Goal: Information Seeking & Learning: Learn about a topic

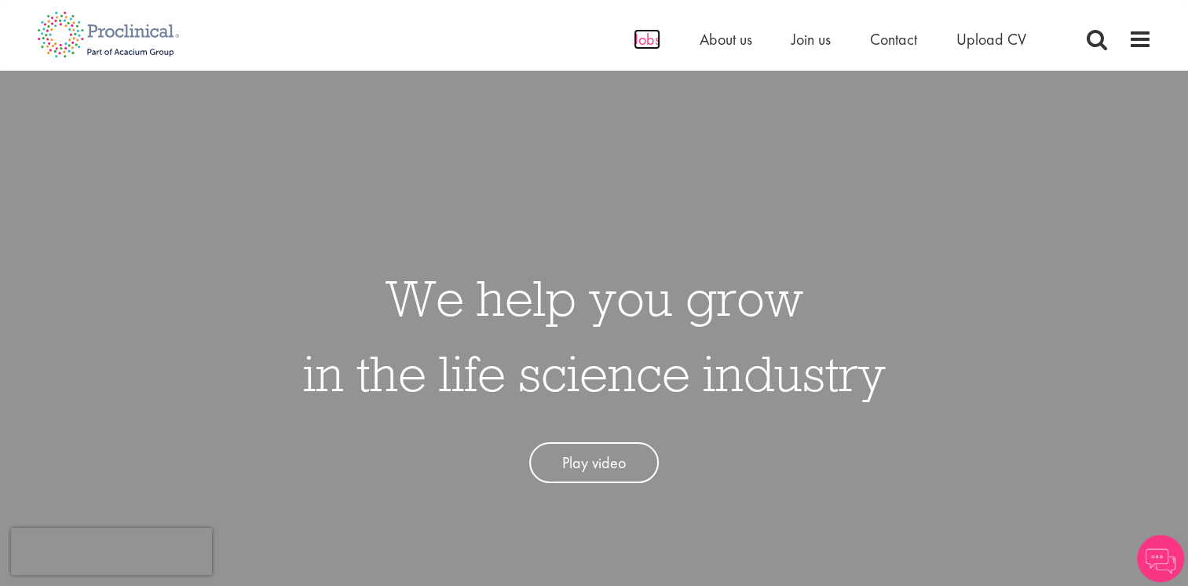
click at [648, 41] on span "Jobs" at bounding box center [647, 39] width 27 height 20
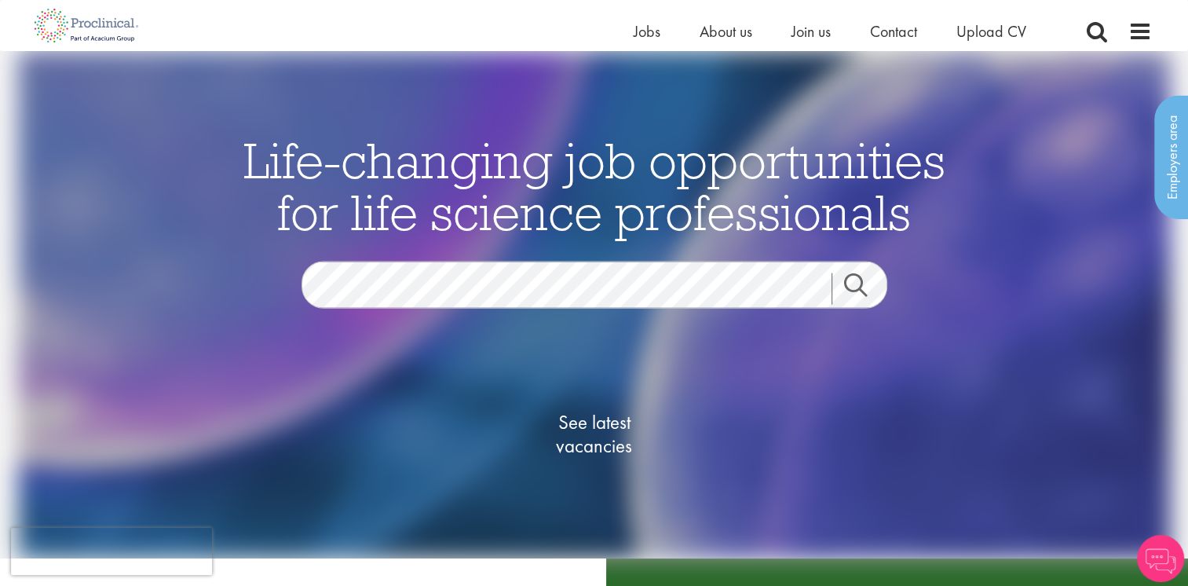
scroll to position [157, 0]
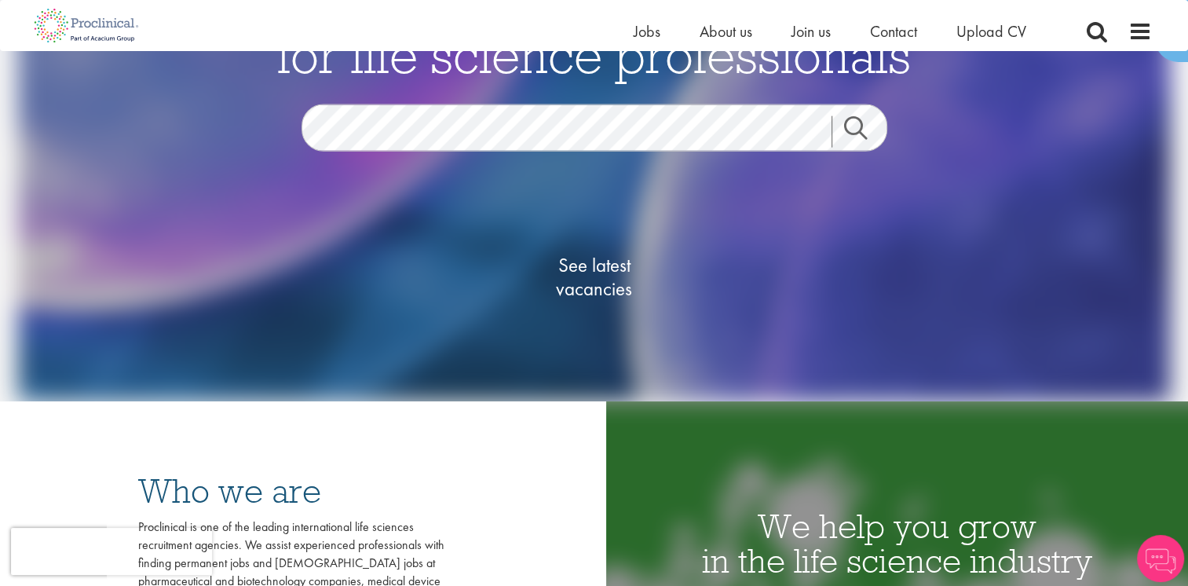
click at [855, 125] on link "Search" at bounding box center [866, 131] width 68 height 31
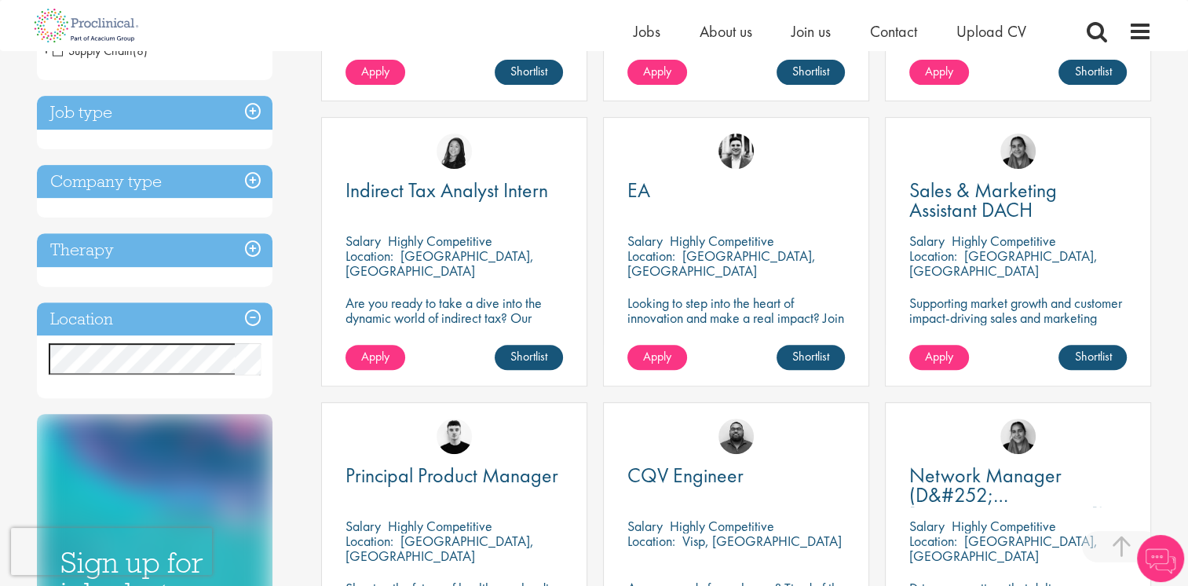
scroll to position [550, 0]
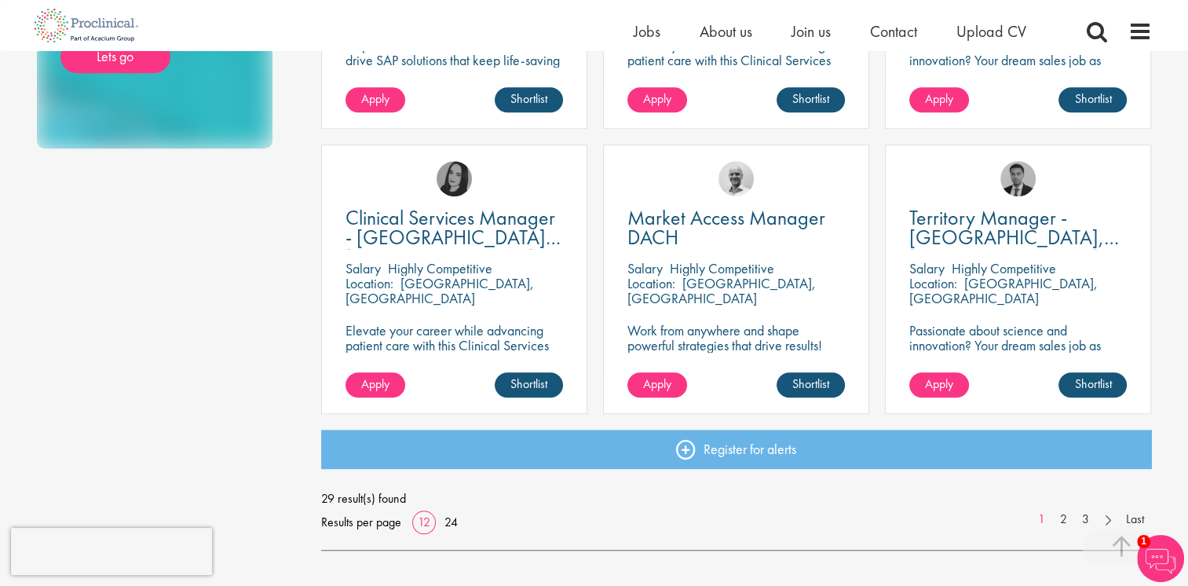
scroll to position [1100, 0]
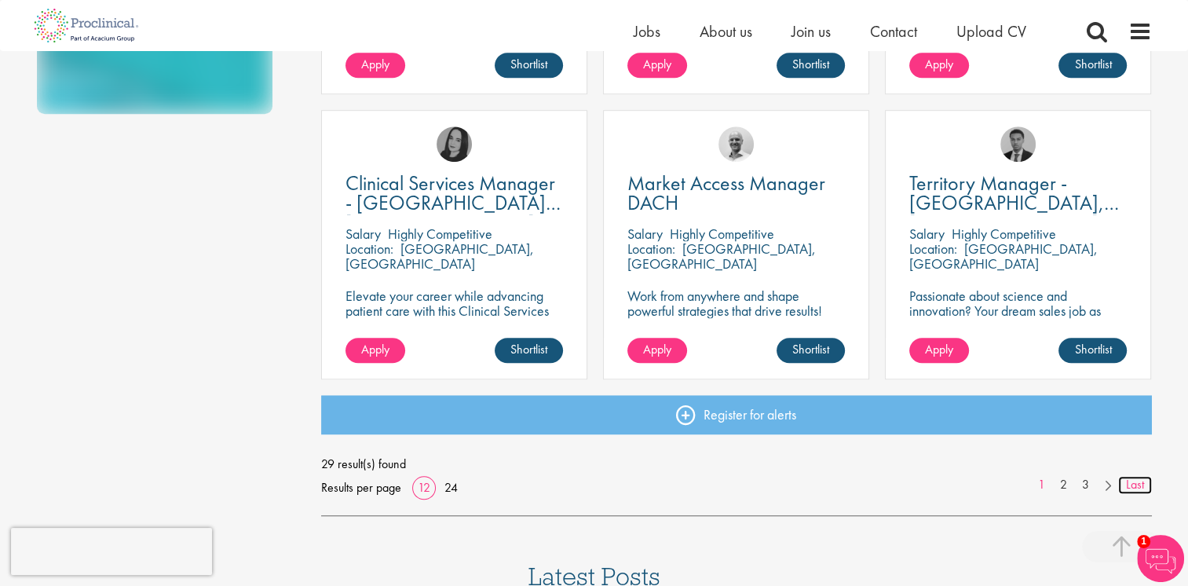
click at [1134, 488] on link "Last" at bounding box center [1135, 485] width 34 height 18
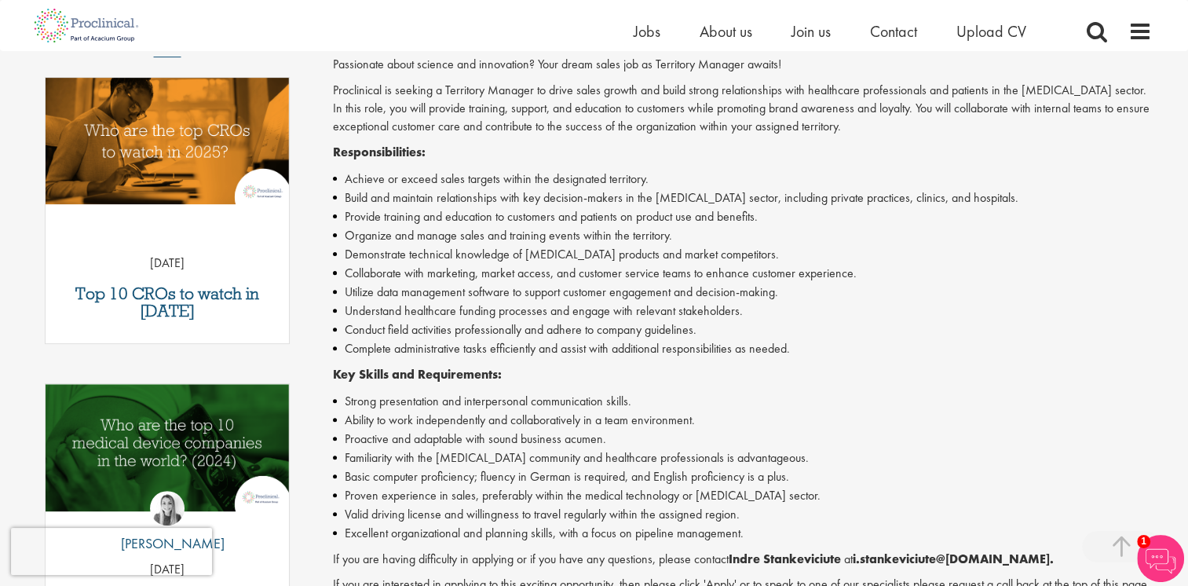
scroll to position [471, 0]
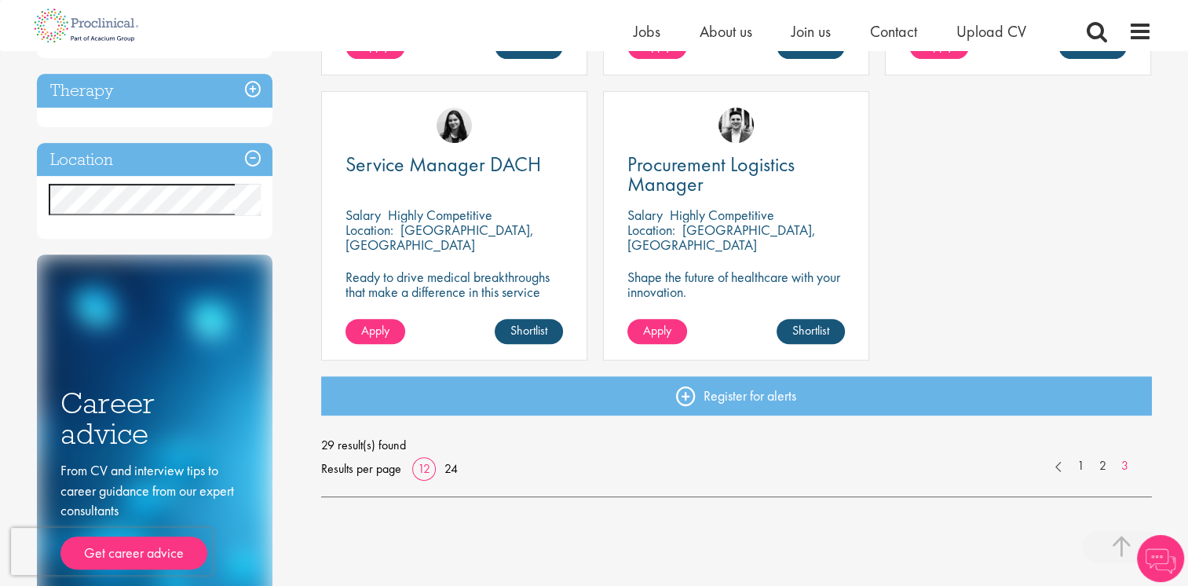
scroll to position [550, 0]
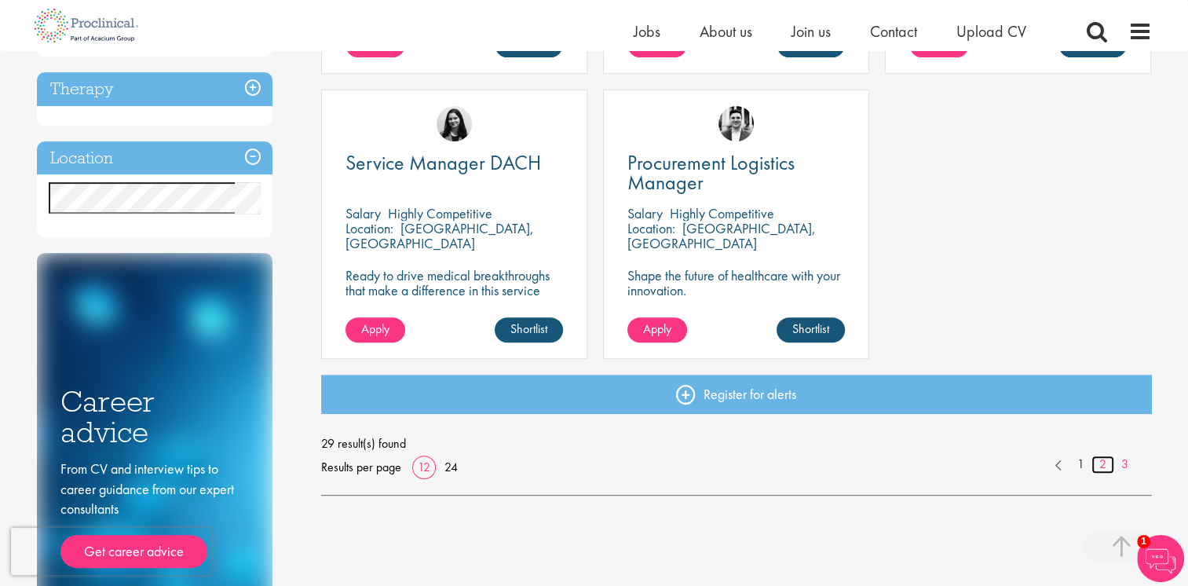
click at [1104, 466] on link "2" at bounding box center [1103, 465] width 23 height 18
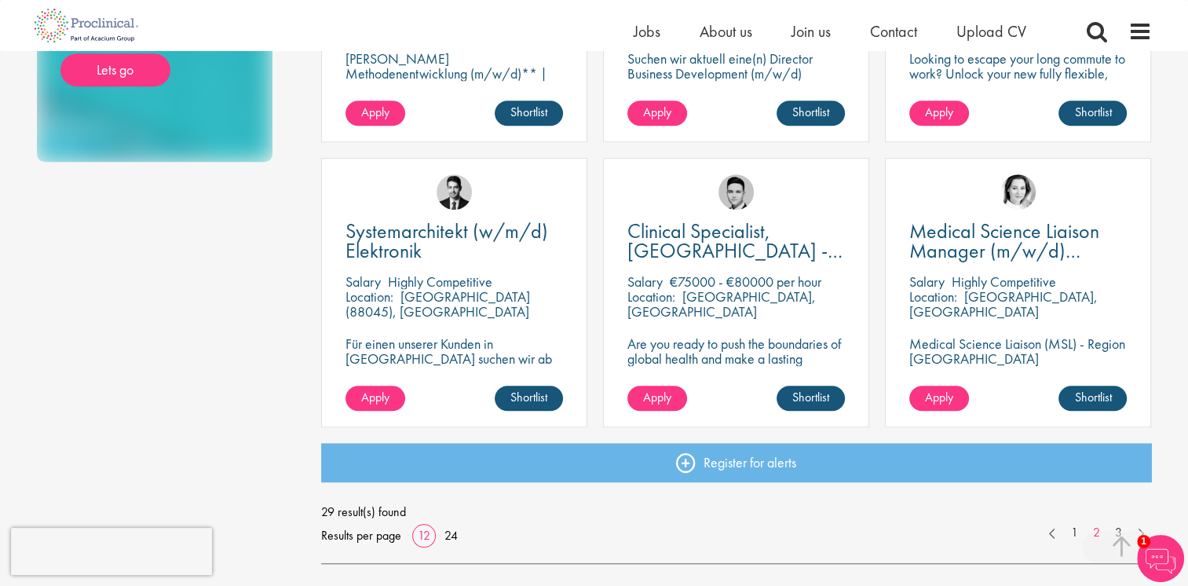
scroll to position [1100, 0]
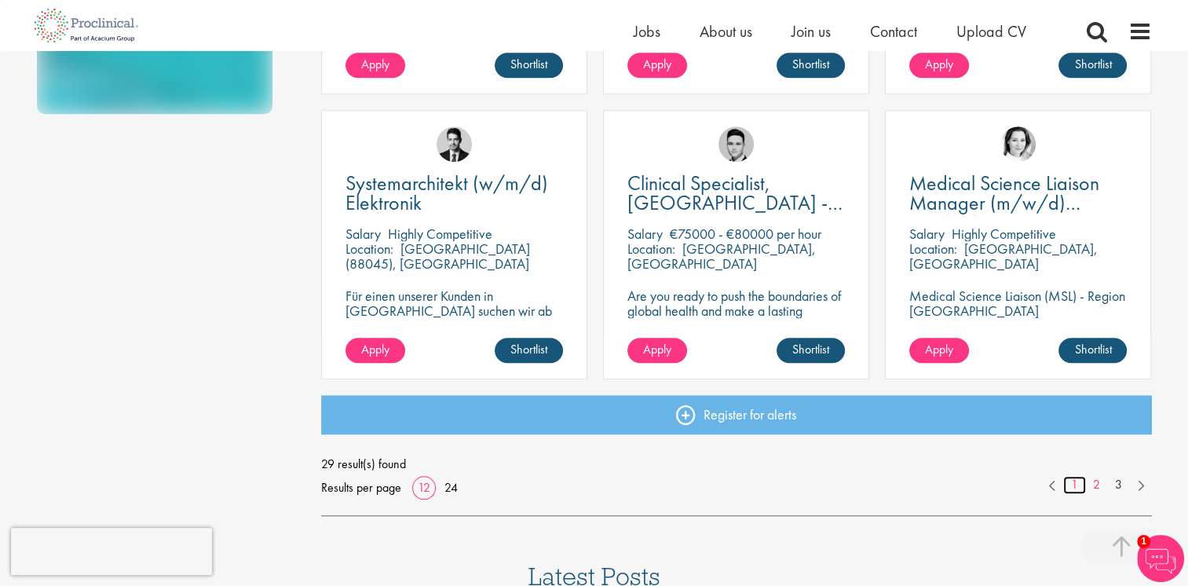
click at [1073, 488] on link "1" at bounding box center [1074, 485] width 23 height 18
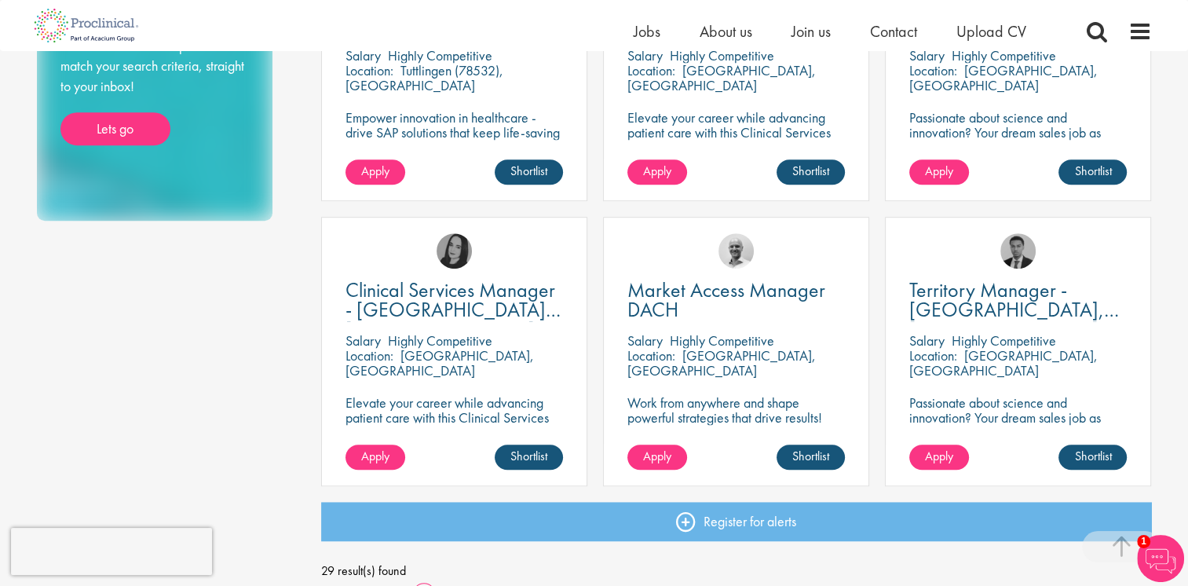
scroll to position [1021, 0]
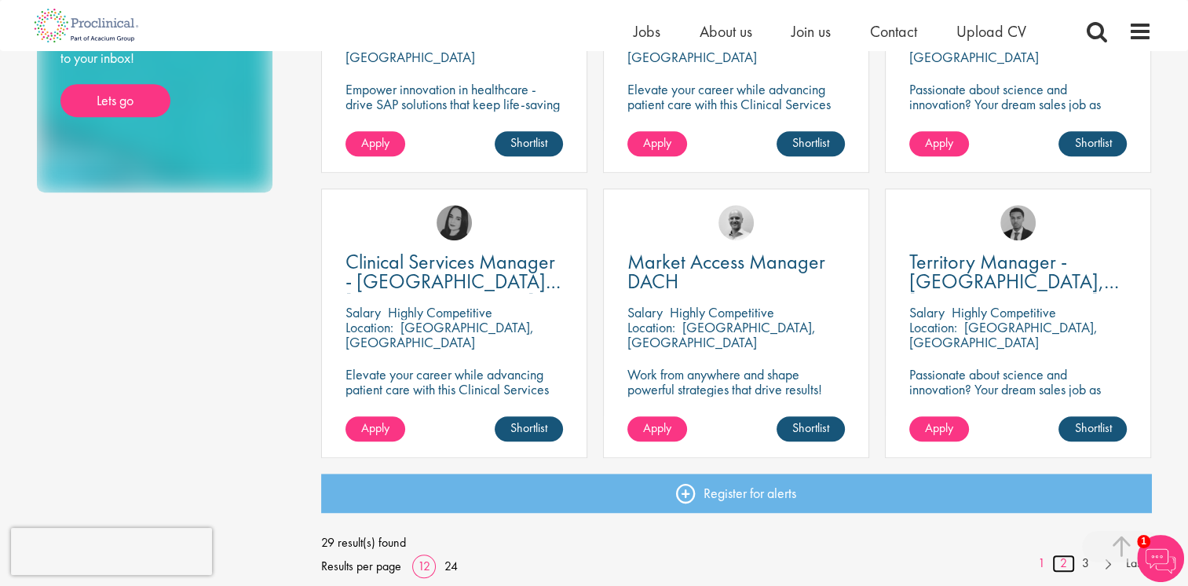
click at [1061, 566] on link "2" at bounding box center [1063, 564] width 23 height 18
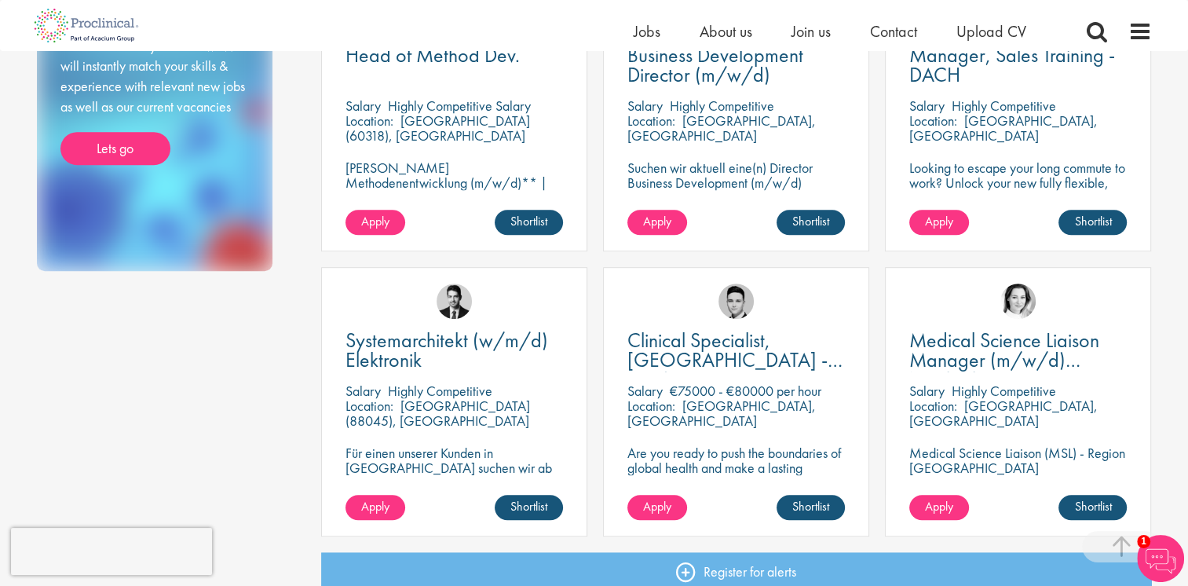
scroll to position [1021, 0]
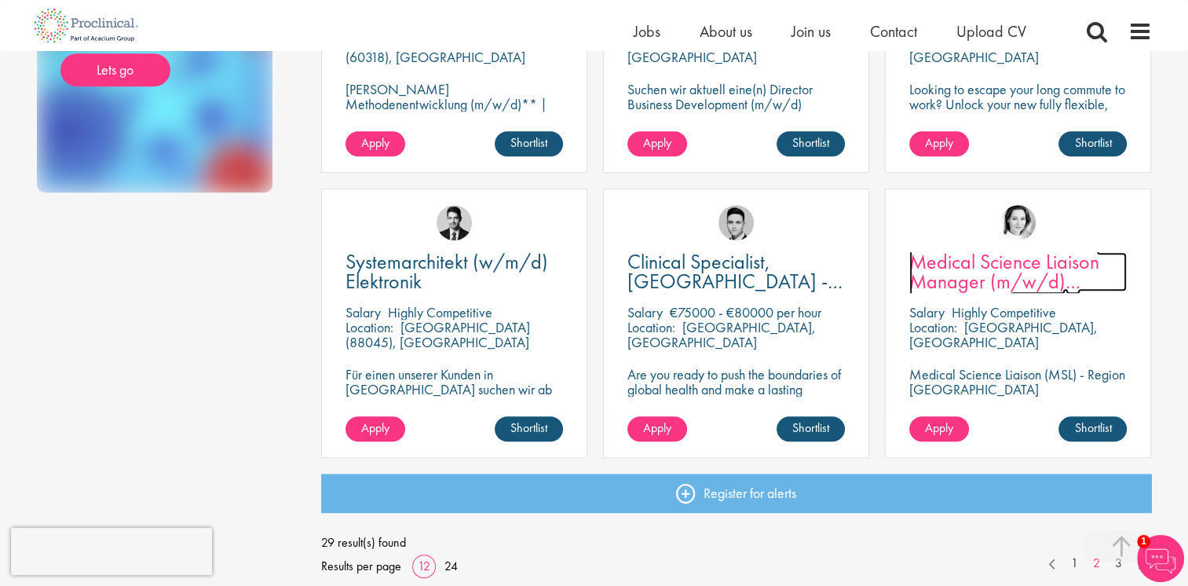
click at [968, 269] on span "Medical Science Liaison Manager (m/w/d) Nephrologie" at bounding box center [1005, 281] width 190 height 66
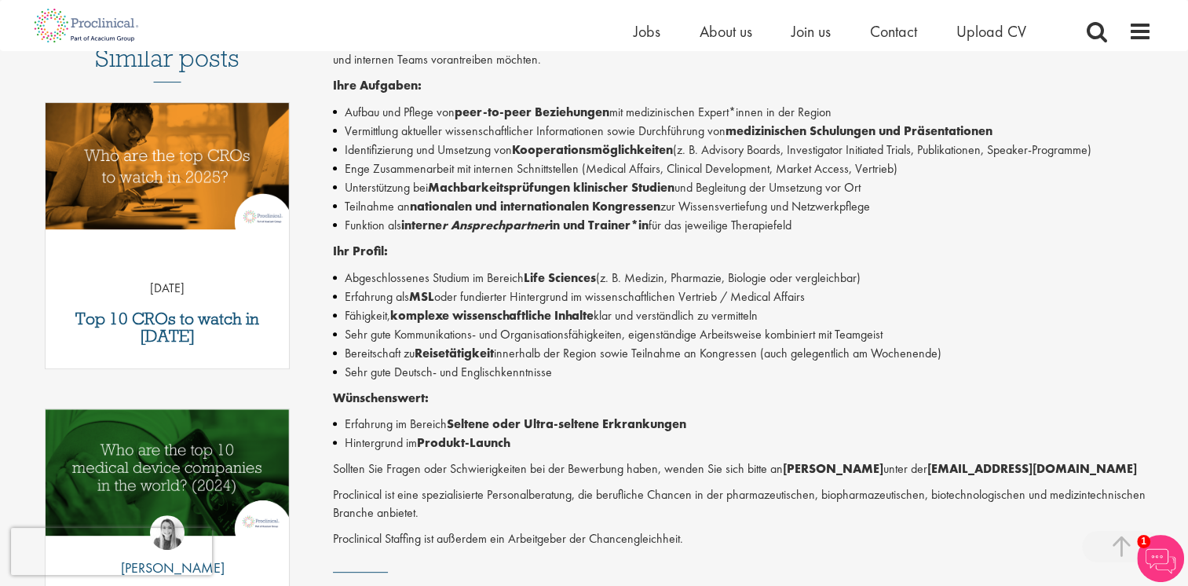
scroll to position [471, 0]
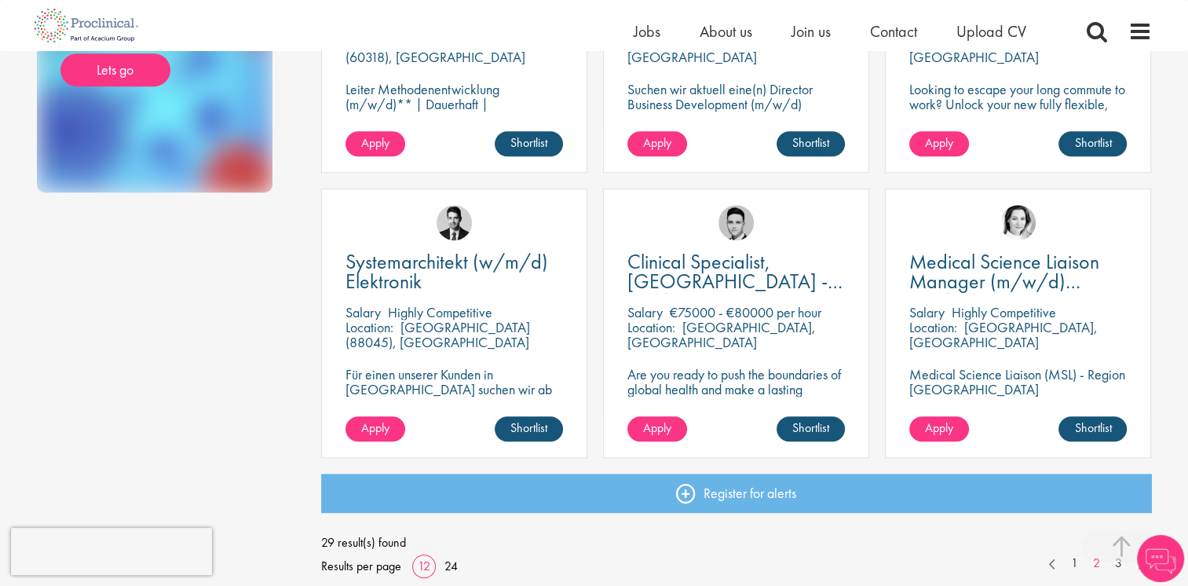
scroll to position [1100, 0]
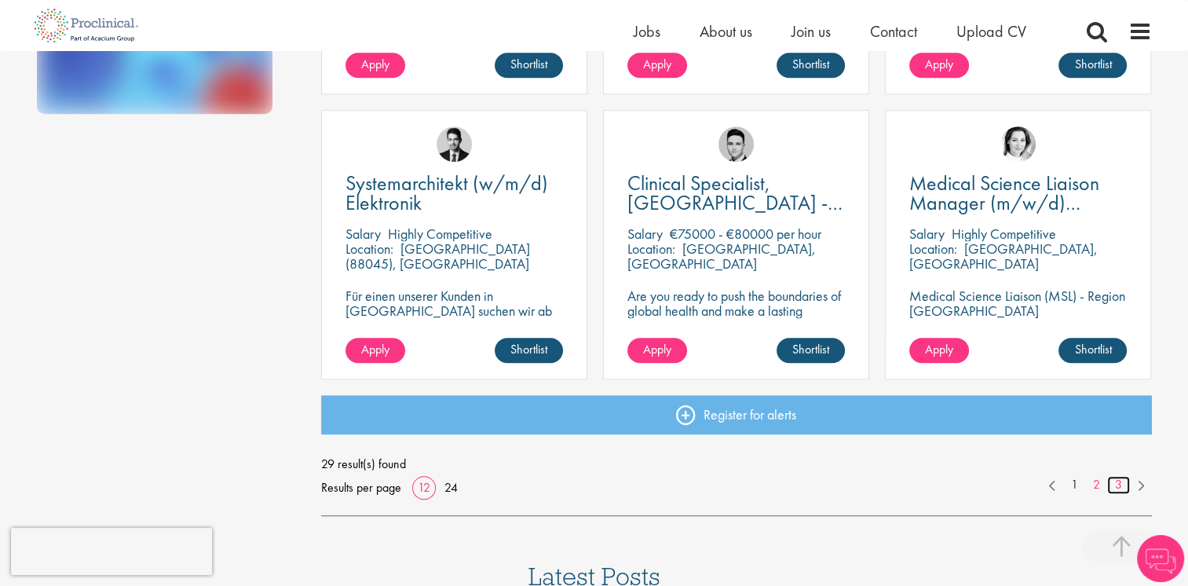
click at [1122, 485] on link "3" at bounding box center [1118, 485] width 23 height 18
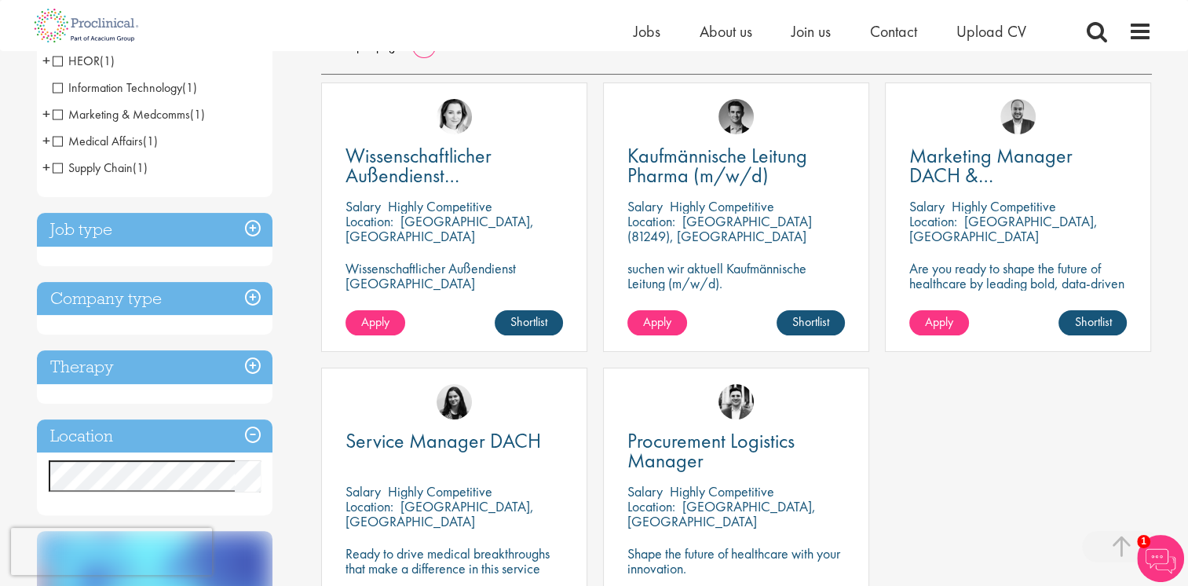
scroll to position [236, 0]
